Goal: Information Seeking & Learning: Learn about a topic

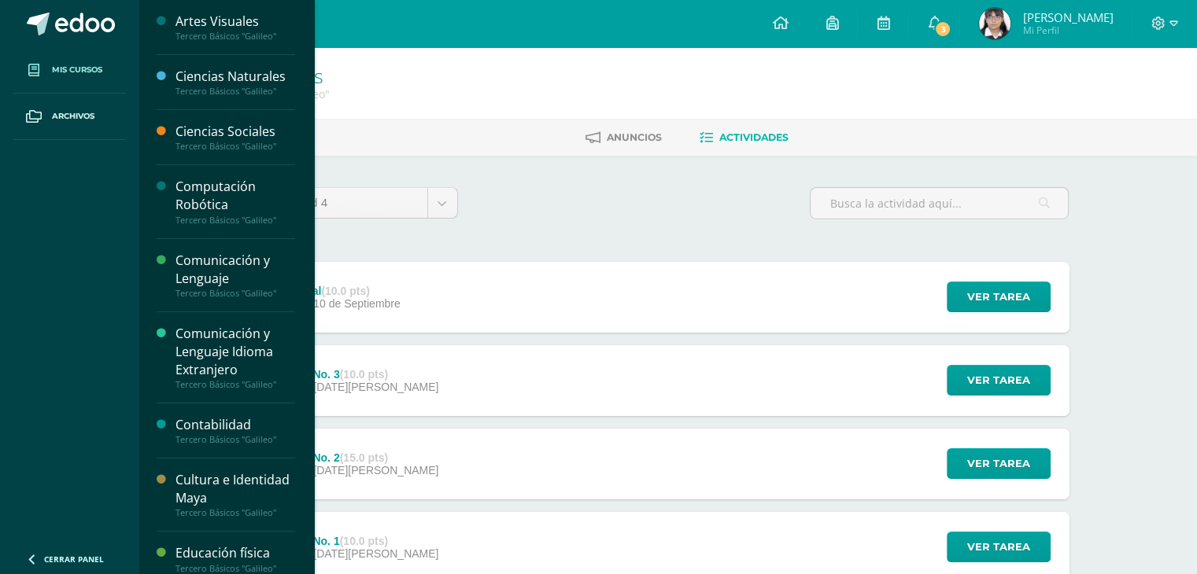
click at [63, 55] on link "Mis cursos" at bounding box center [69, 70] width 113 height 46
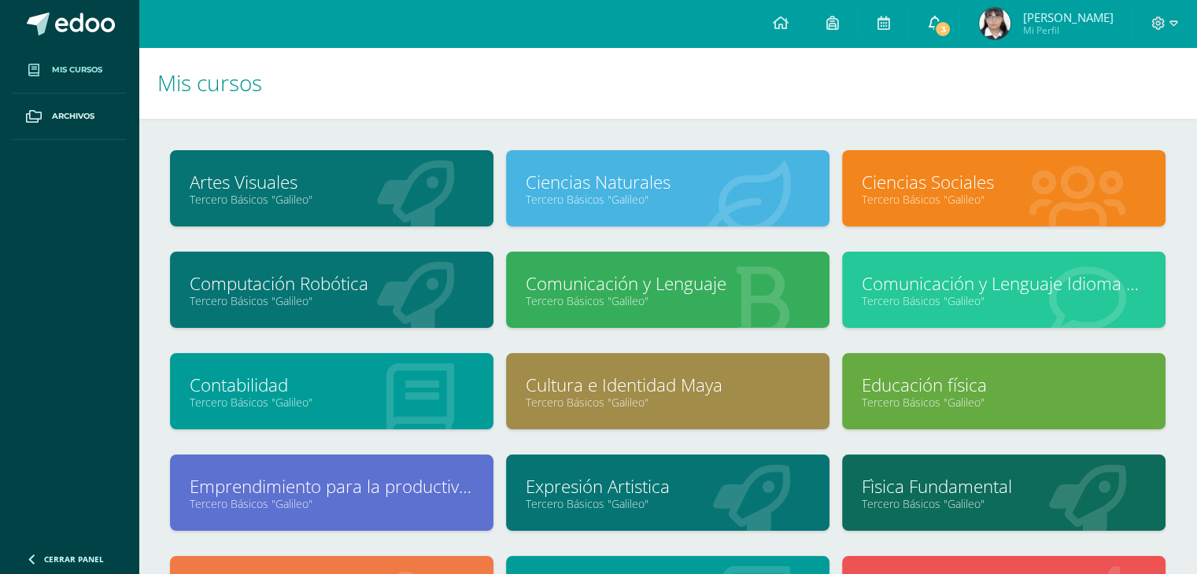
click at [944, 30] on span "3" at bounding box center [942, 28] width 17 height 17
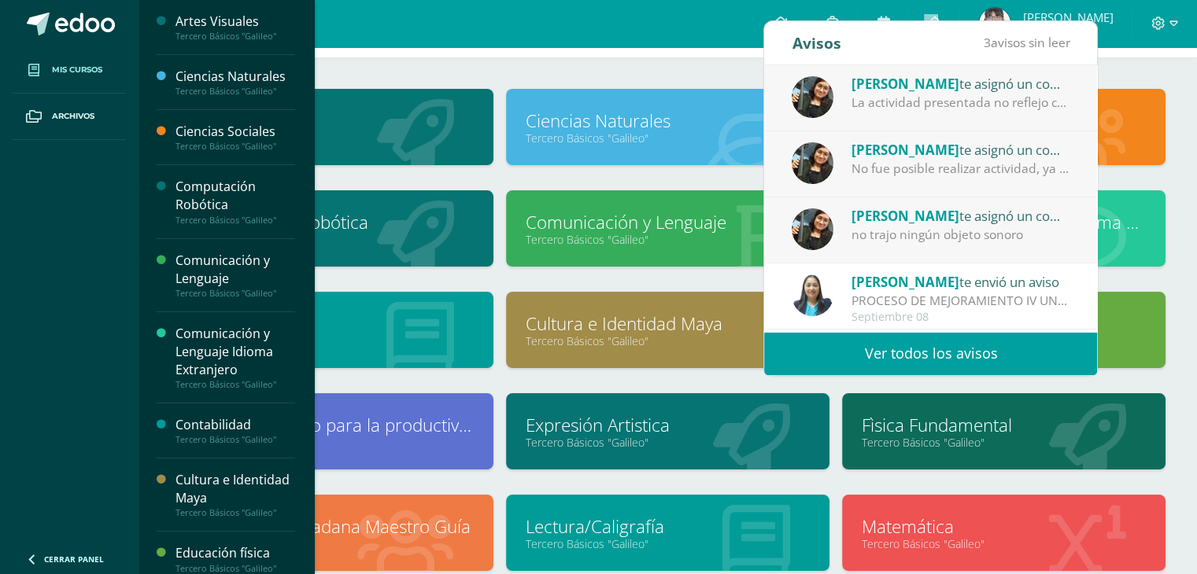
scroll to position [63, 0]
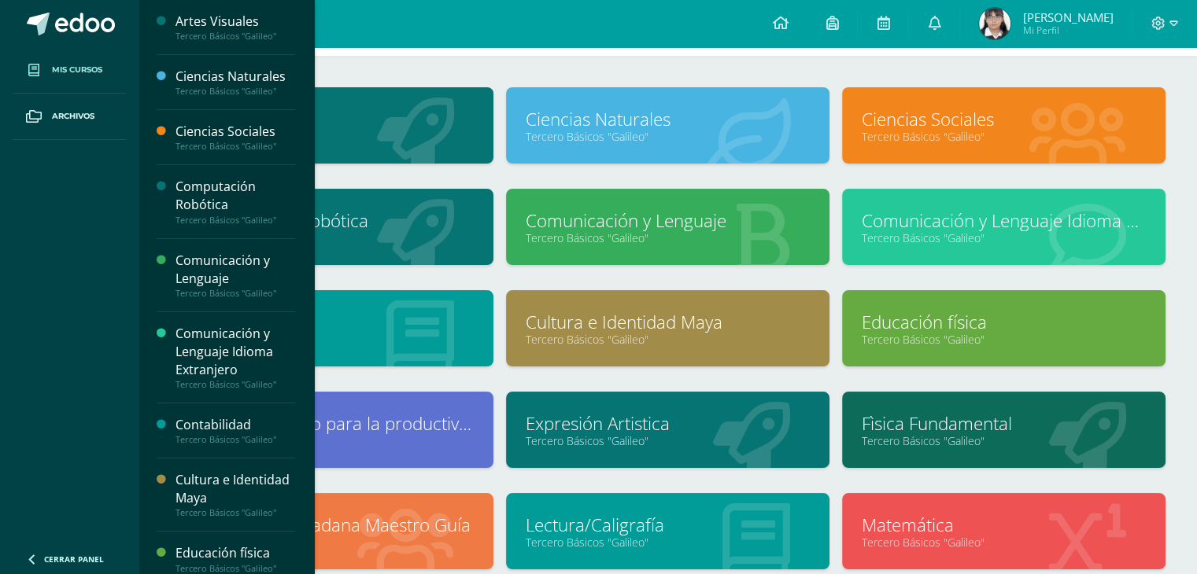
click at [173, 279] on div at bounding box center [166, 275] width 19 height 47
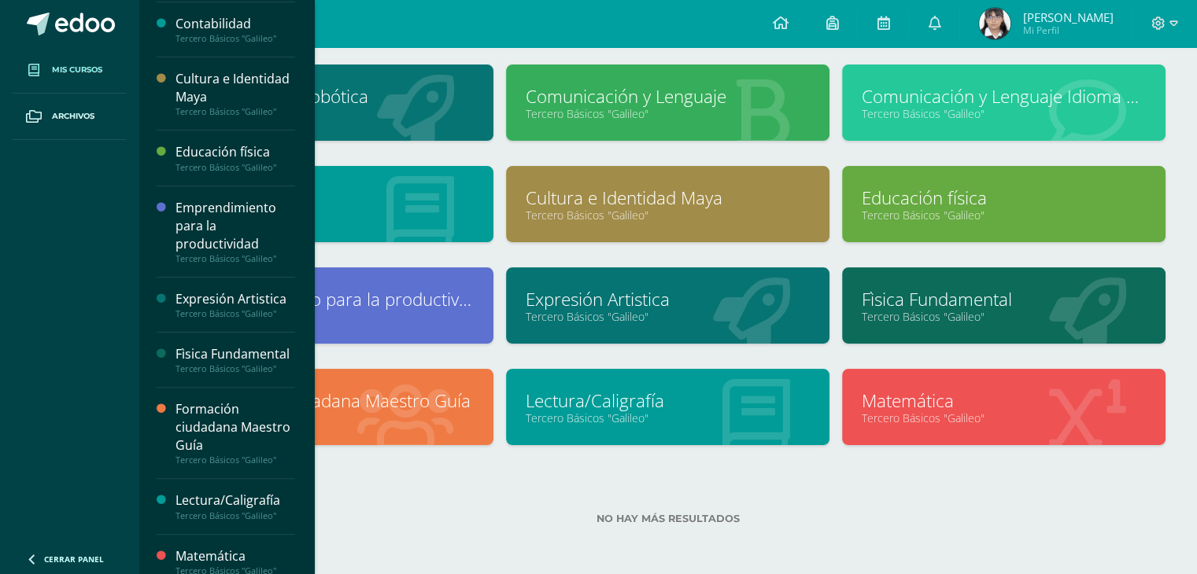
scroll to position [433, 0]
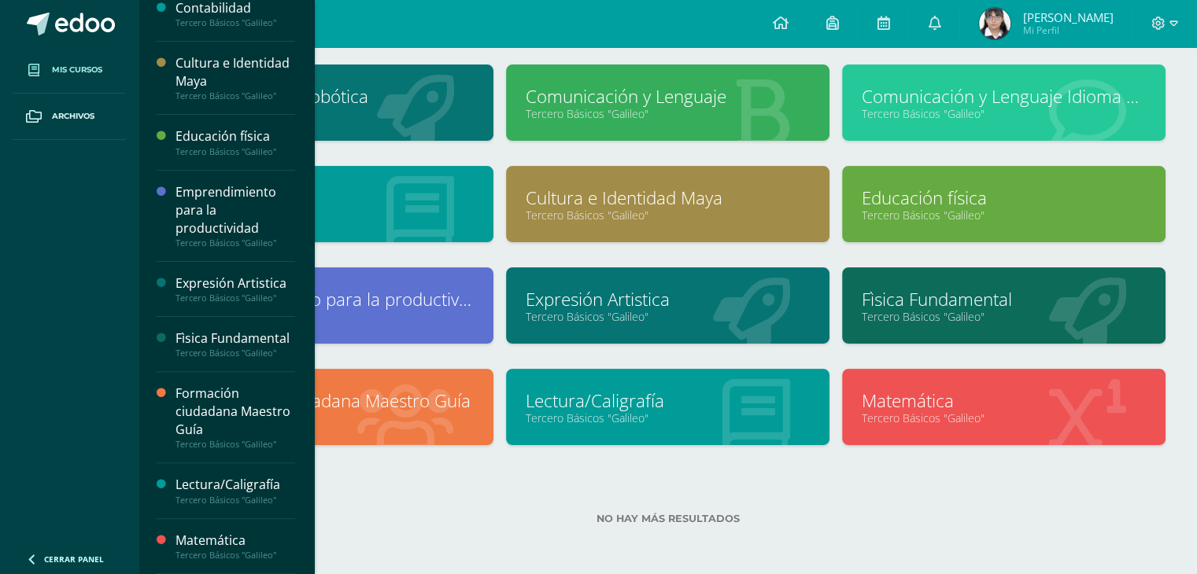
click at [227, 183] on div "Emprendimiento para la productividad" at bounding box center [235, 210] width 120 height 54
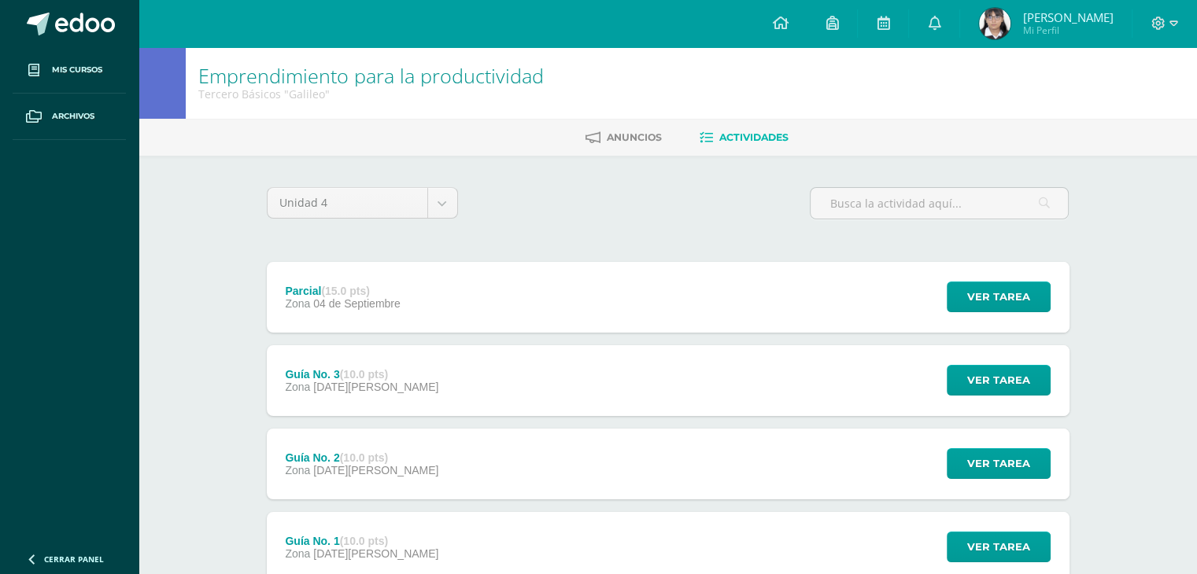
click at [365, 553] on span "14 de Agosto" at bounding box center [375, 554] width 125 height 13
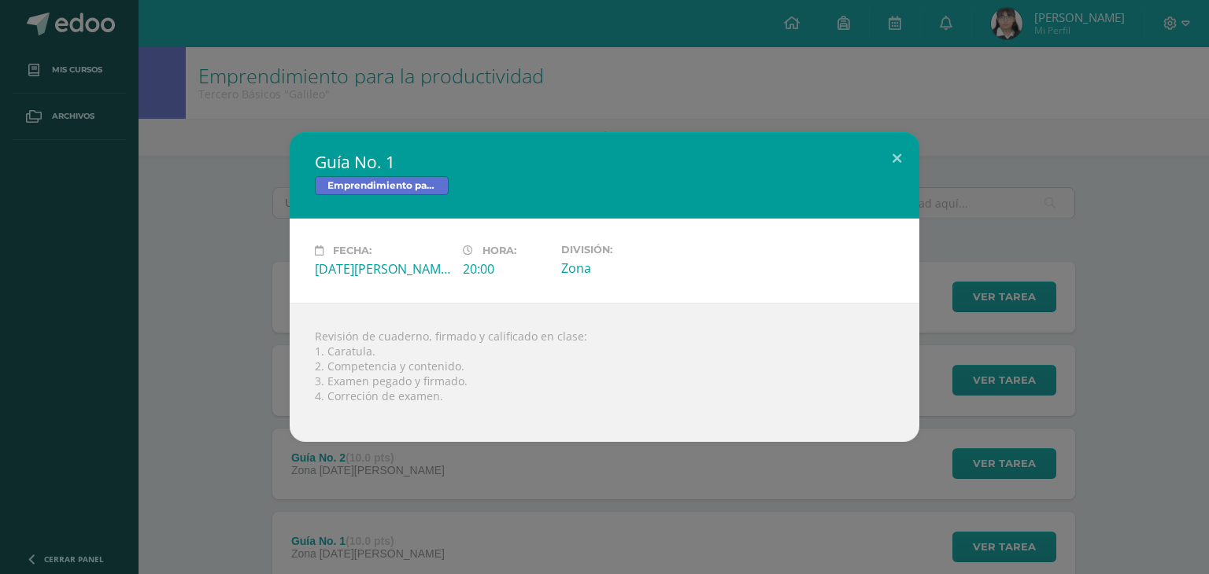
click at [214, 459] on div "Guía No. 1 Emprendimiento para la productividad Fecha: Jueves 14 de Agosto Hora…" at bounding box center [604, 287] width 1209 height 574
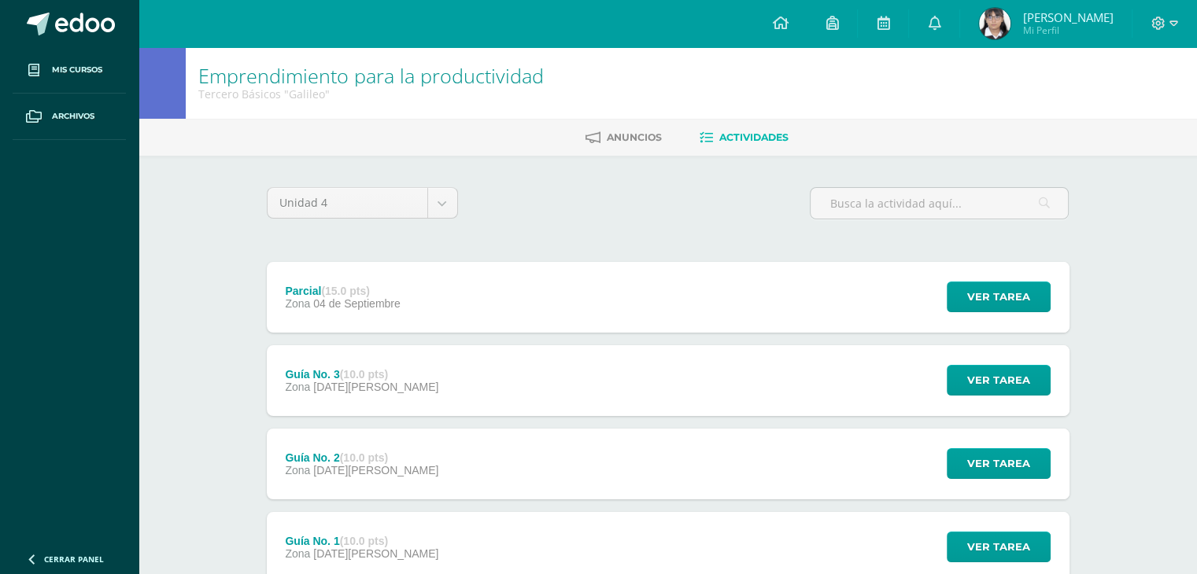
click at [327, 471] on span "[DATE][PERSON_NAME]" at bounding box center [375, 470] width 125 height 13
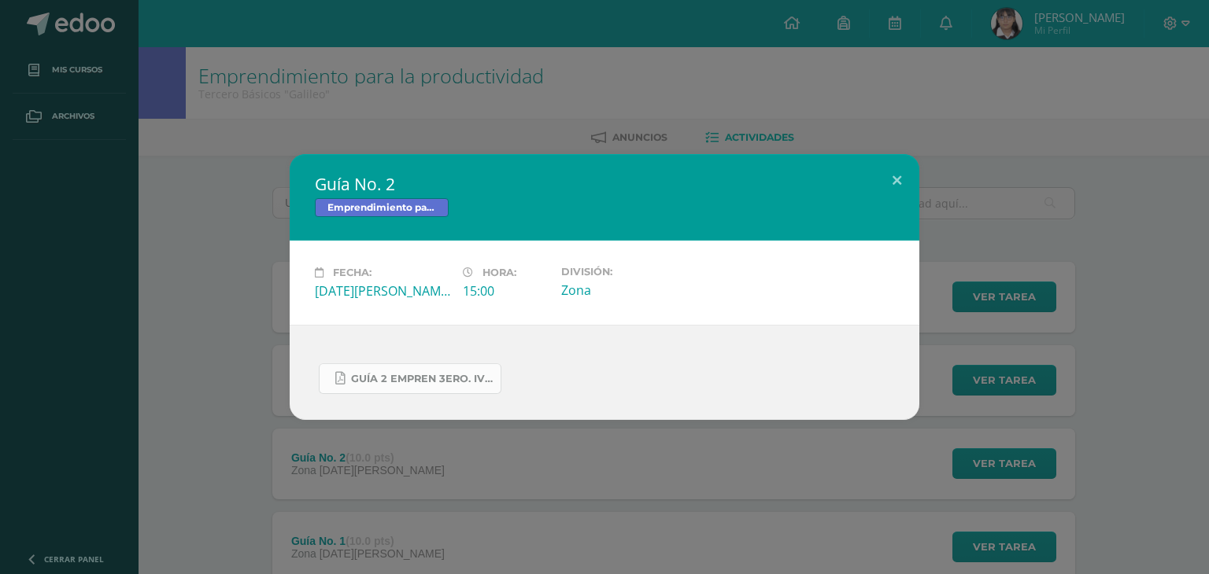
click at [387, 385] on span "GUÍA 2 EMPREN 3ERO. IV BIM.pdf" at bounding box center [422, 379] width 142 height 13
click at [323, 98] on div "Guía No. 2 Emprendimiento para la productividad Fecha: Viernes 22 de Agosto Hor…" at bounding box center [604, 287] width 1209 height 574
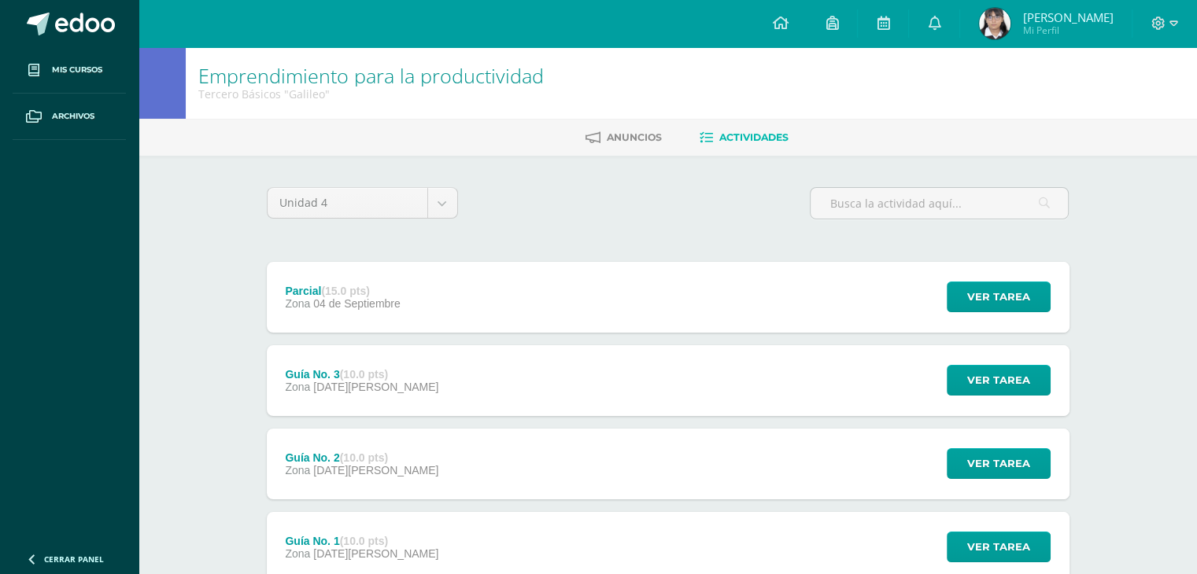
click at [349, 365] on div "Guía No. 3 (10.0 pts) Zona 29 de Agosto" at bounding box center [362, 380] width 191 height 71
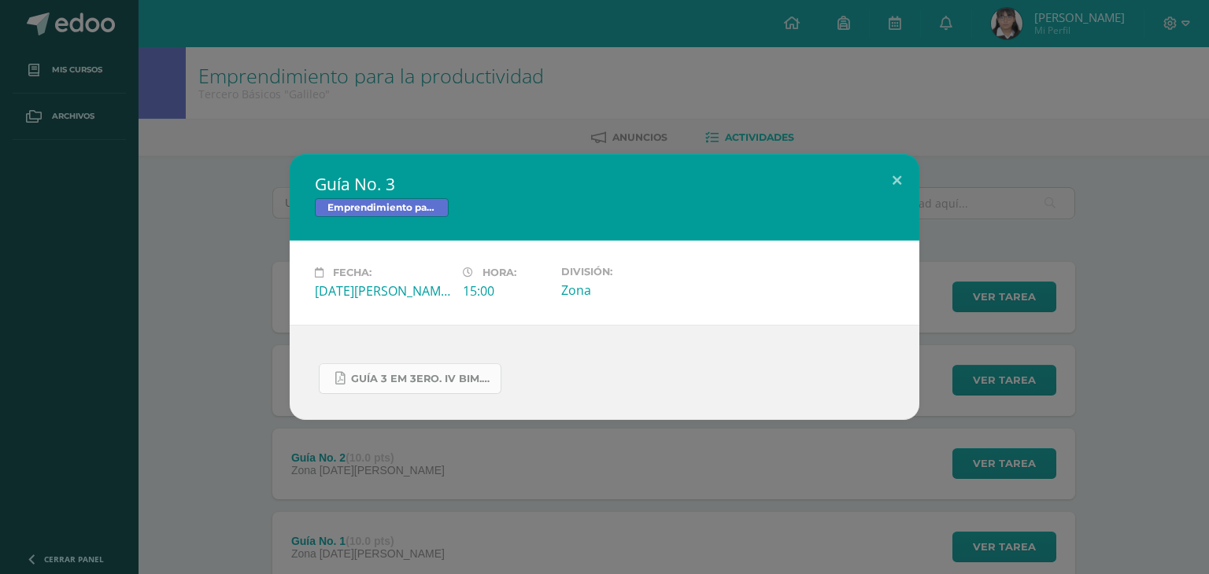
click at [405, 381] on span "GUÍA 3 EM 3ERO. IV BIM.docx.pdf" at bounding box center [422, 379] width 142 height 13
click at [279, 227] on div "Guía No. 3 Emprendimiento para la productividad Fecha: Viernes 29 de Agosto Hor…" at bounding box center [604, 287] width 1196 height 266
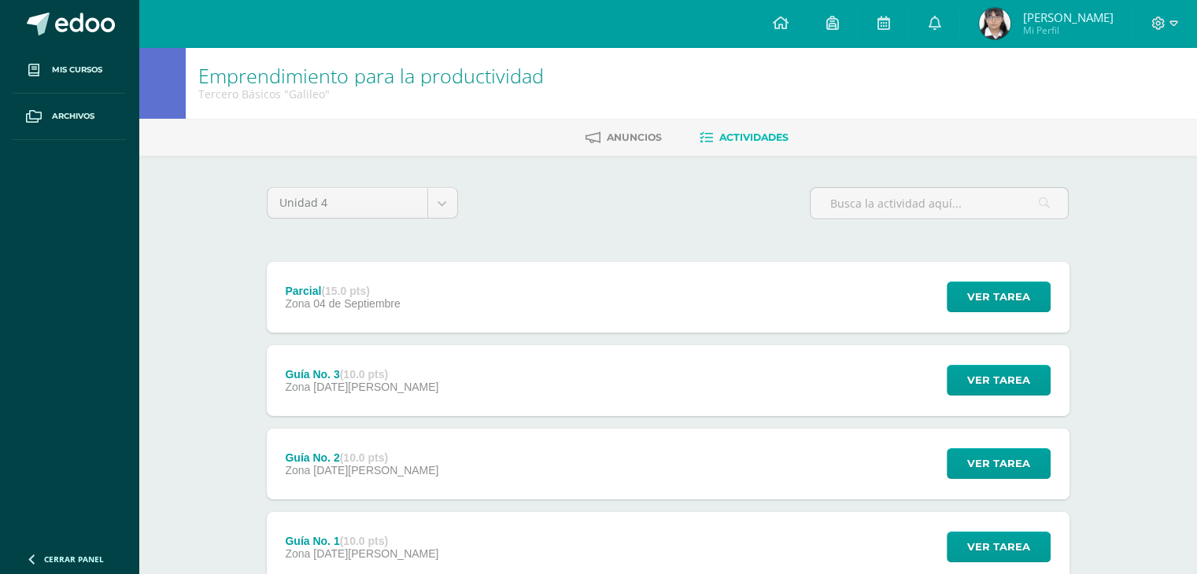
click at [331, 315] on div "Parcial (15.0 pts) Zona 04 de Septiembre" at bounding box center [343, 297] width 153 height 71
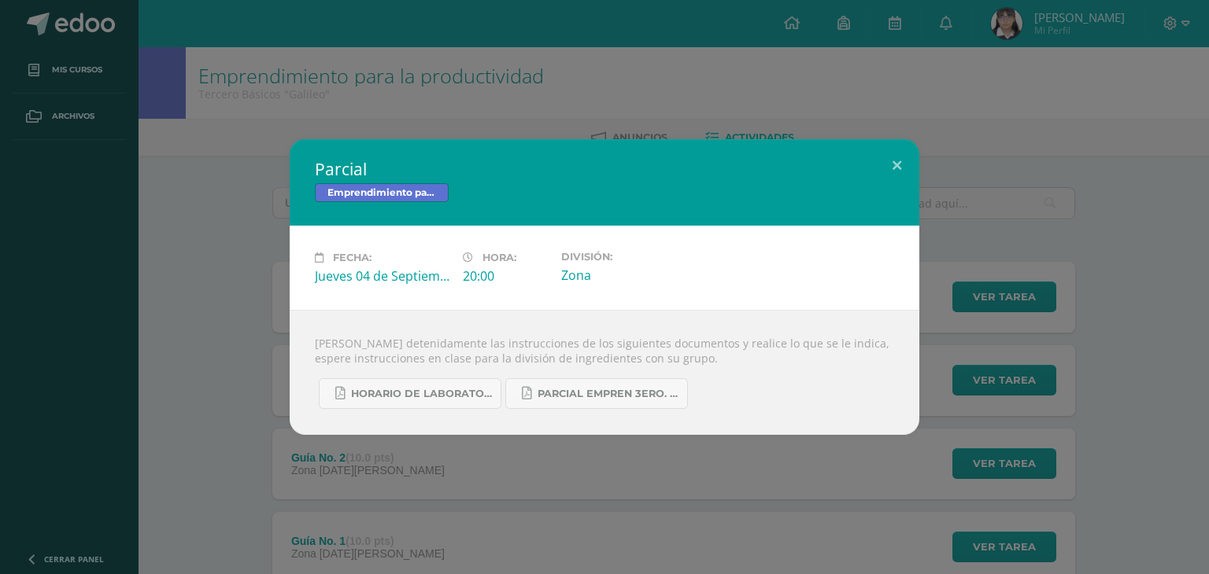
click at [214, 331] on div "Parcial Emprendimiento para la productividad Fecha: Jueves 04 de Septiembre Hor…" at bounding box center [604, 287] width 1196 height 296
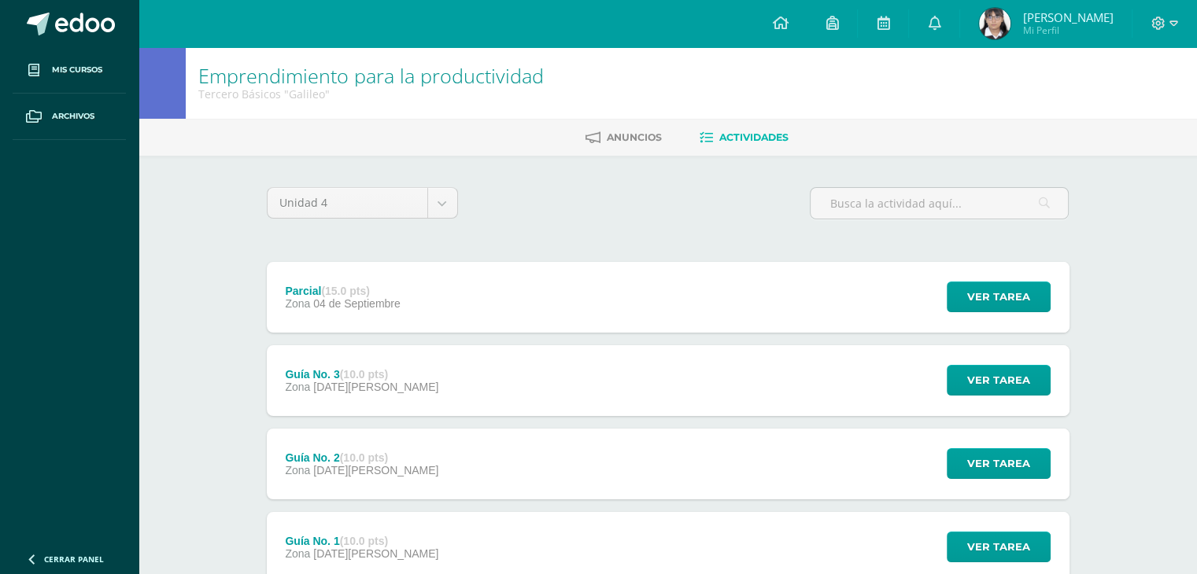
click at [356, 378] on strong "(10.0 pts)" at bounding box center [364, 374] width 48 height 13
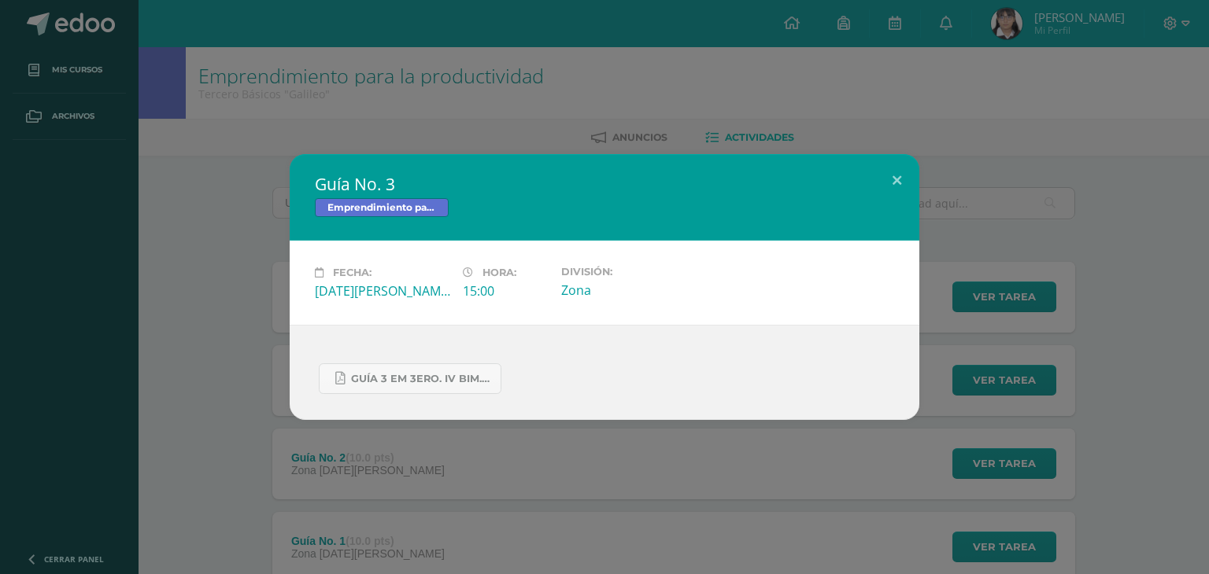
click at [240, 192] on div "Guía No. 3 Emprendimiento para la productividad Fecha: Viernes 29 de Agosto Hor…" at bounding box center [604, 287] width 1196 height 266
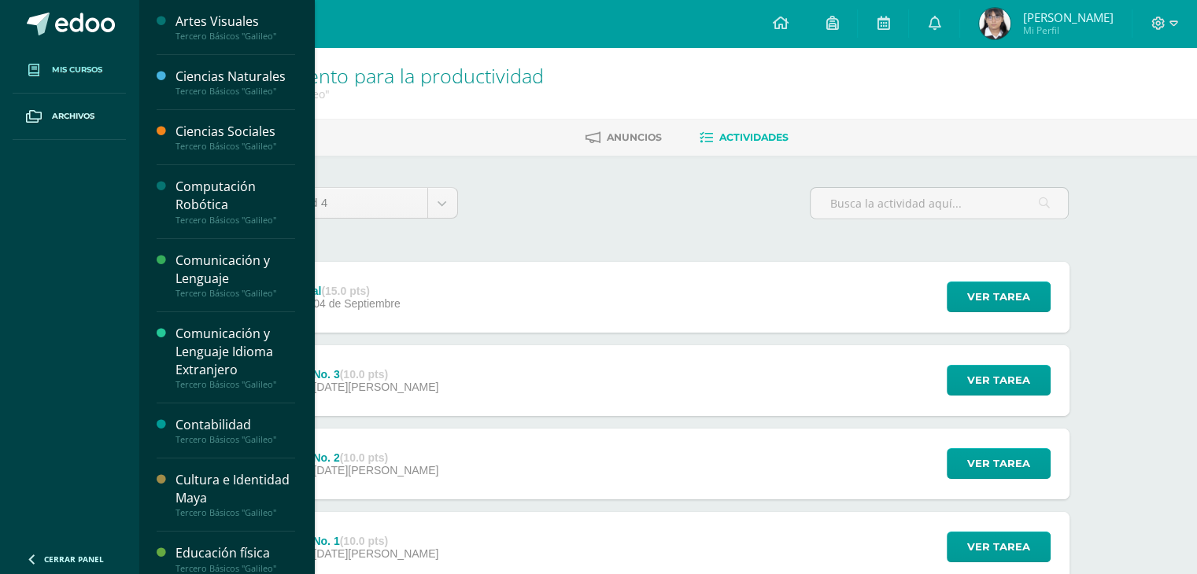
click at [52, 72] on span "Mis cursos" at bounding box center [77, 70] width 50 height 13
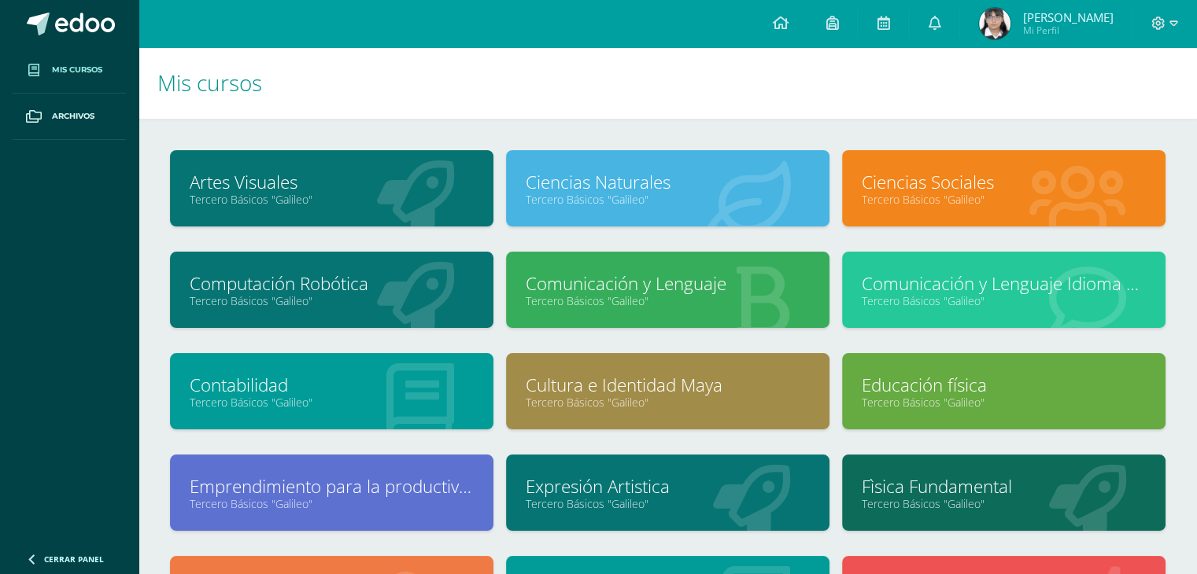
click at [620, 278] on link "Comunicación y Lenguaje" at bounding box center [668, 284] width 284 height 24
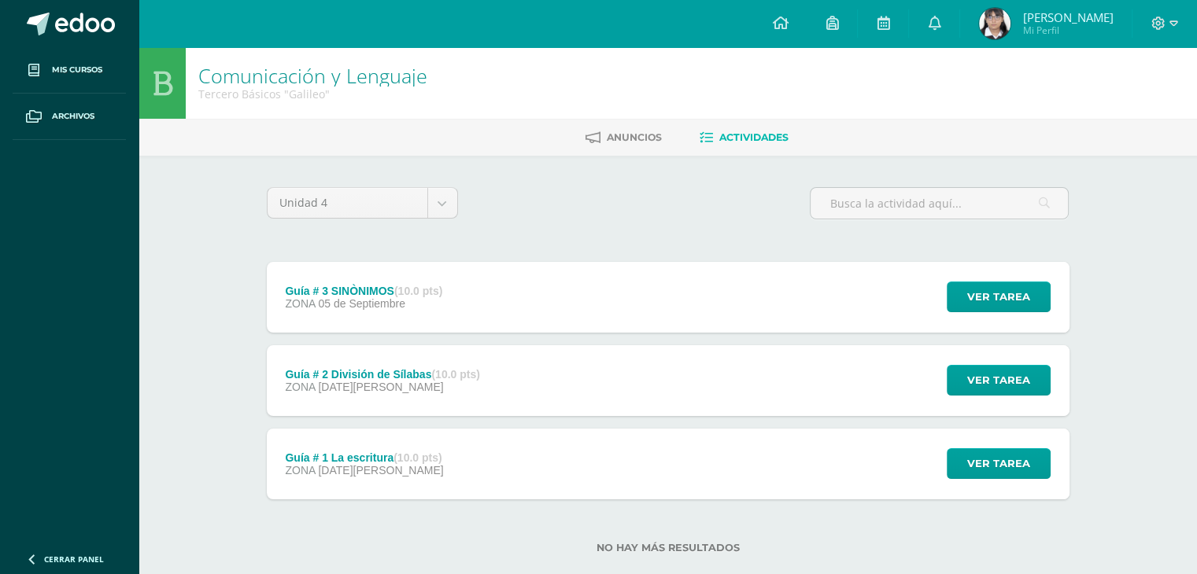
click at [554, 316] on div "Guía # 3 SINÒNIMOS (10.0 pts) ZONA [DATE][GEOGRAPHIC_DATA] Ver tarea Guía # 3 S…" at bounding box center [668, 297] width 803 height 71
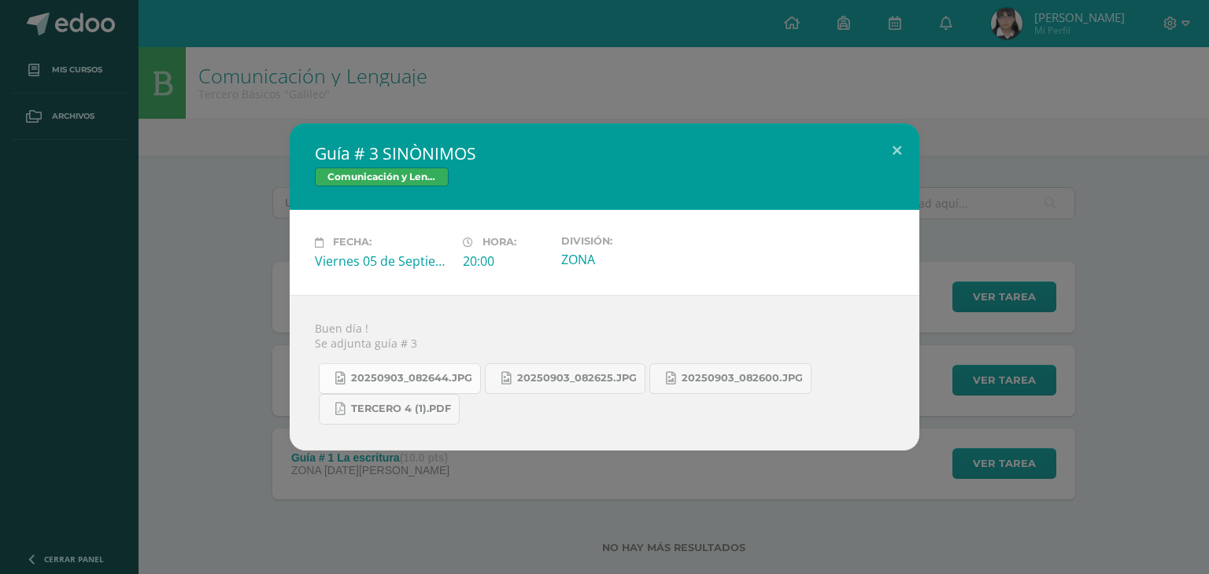
click at [419, 379] on span "20250903_082644.jpg" at bounding box center [411, 378] width 121 height 13
click at [595, 376] on span "20250903_082625.jpg" at bounding box center [577, 378] width 120 height 13
click at [703, 374] on span "20250903_082600.jpg" at bounding box center [742, 378] width 121 height 13
click at [576, 379] on span "20250903_082625.jpg" at bounding box center [577, 378] width 120 height 13
click at [387, 381] on span "20250903_082644.jpg" at bounding box center [411, 378] width 121 height 13
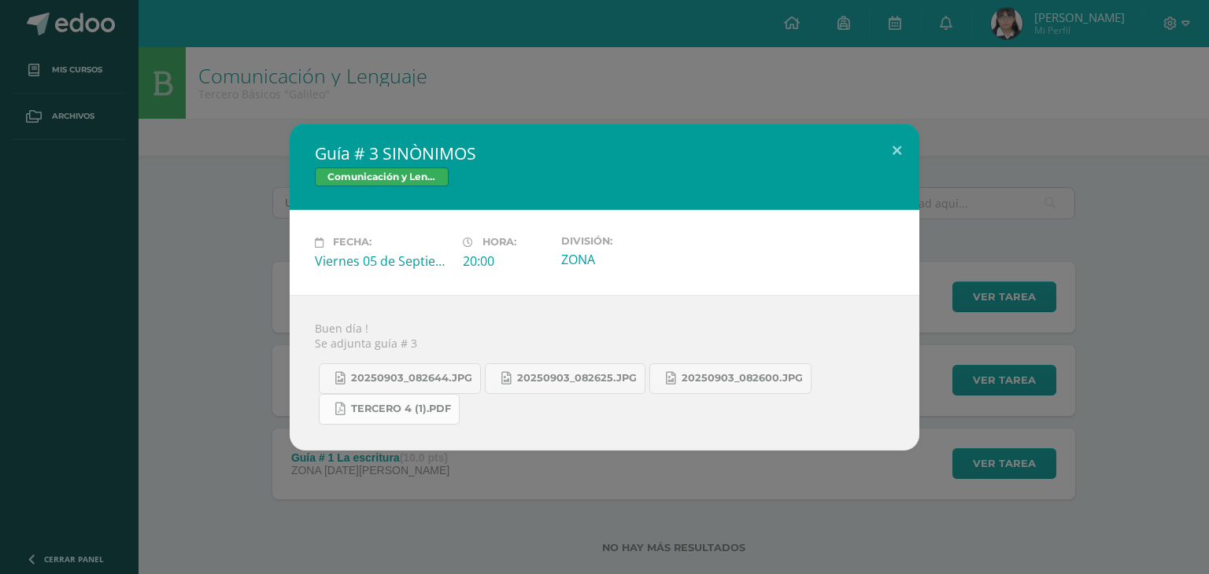
click at [401, 403] on span "Tercero 4 (1).pdf" at bounding box center [401, 409] width 100 height 13
click at [274, 207] on div "Guía # 3 SINÒNIMOS Comunicación y Lenguaje Fecha: Viernes 05 de Septiembre Hora…" at bounding box center [604, 287] width 1196 height 327
